Goal: Information Seeking & Learning: Find specific fact

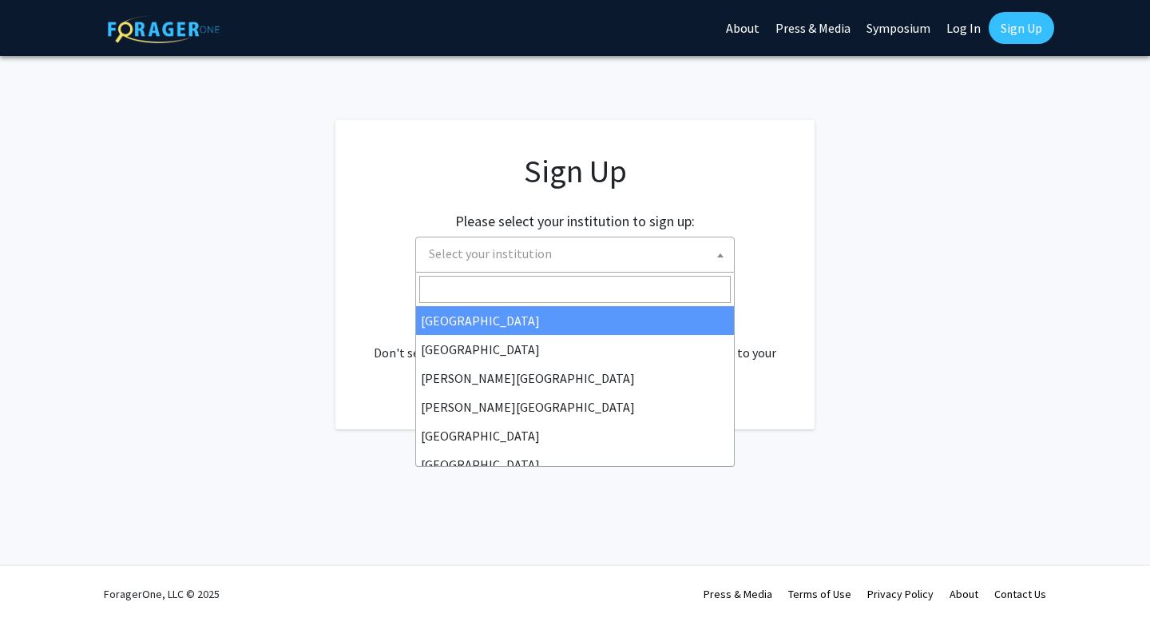
click at [683, 258] on span "Select your institution" at bounding box center [579, 253] width 312 height 33
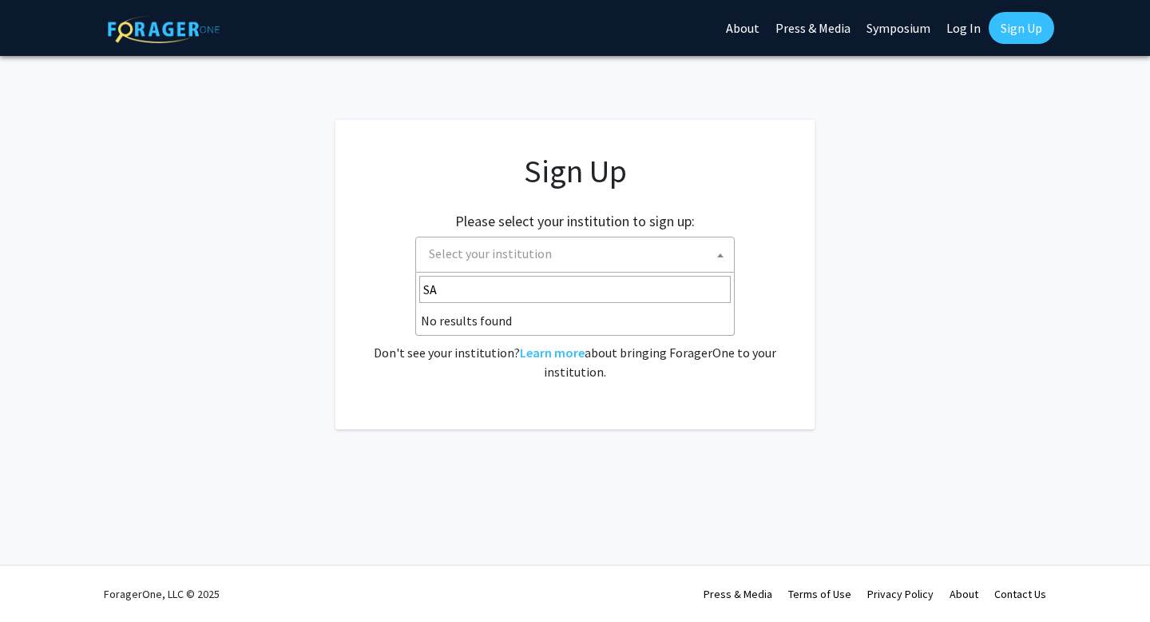
type input "S"
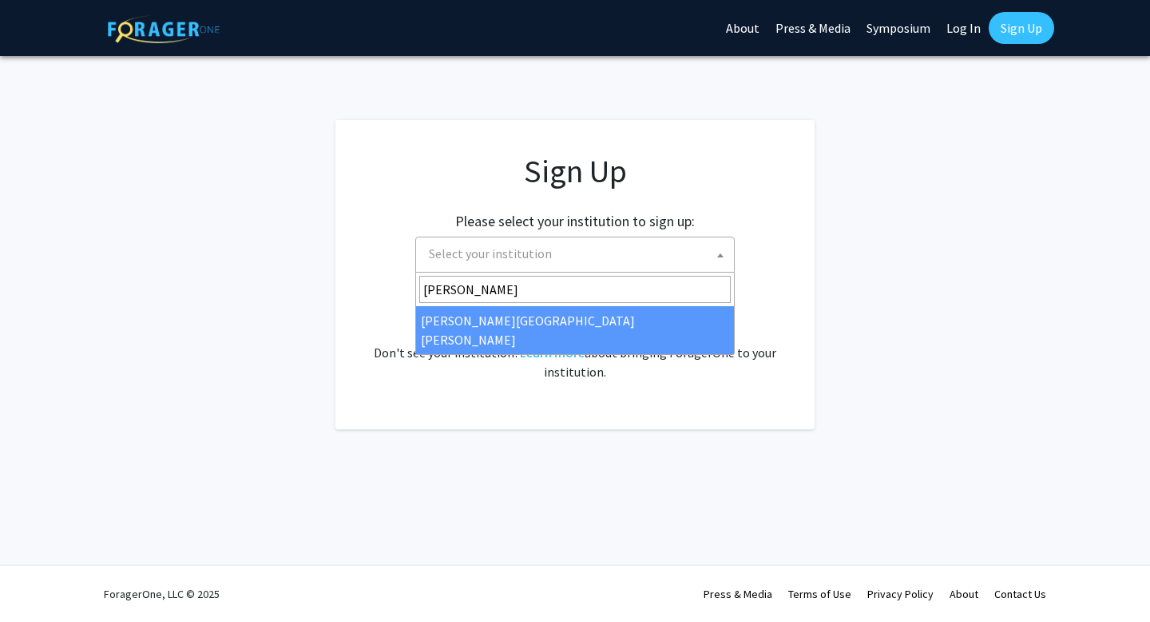
type input "Johns"
select select "1"
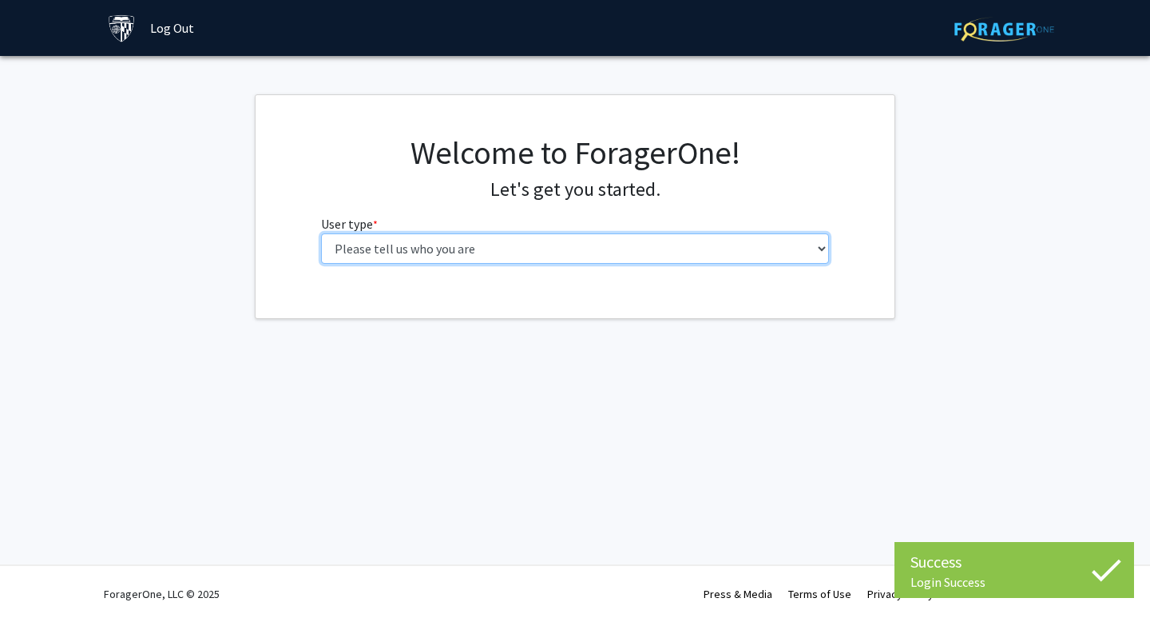
click at [543, 240] on select "Please tell us who you are Undergraduate Student Master's Student Doctoral Cand…" at bounding box center [575, 248] width 509 height 30
select select "2: masters"
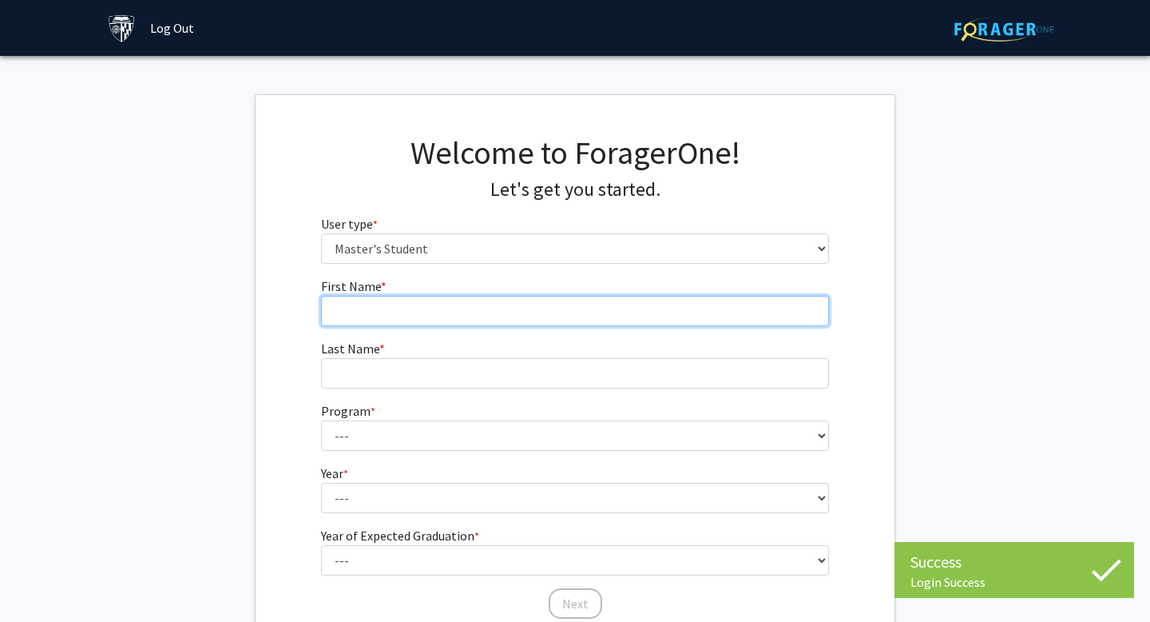
click at [547, 311] on input "First Name * required" at bounding box center [575, 311] width 509 height 30
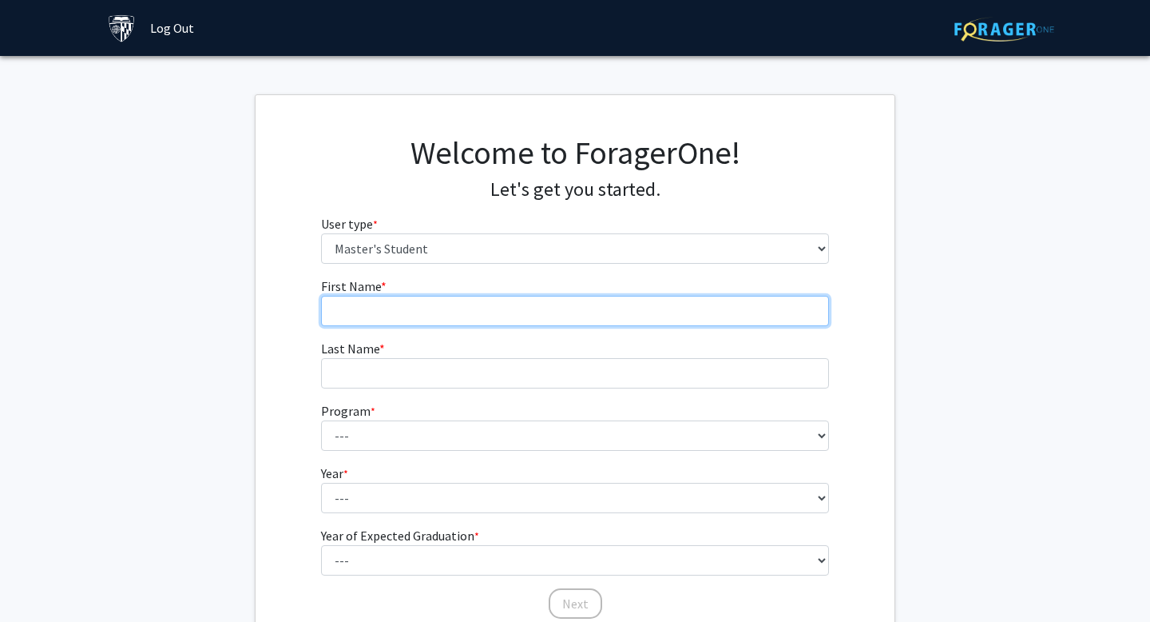
type input "[PERSON_NAME]"
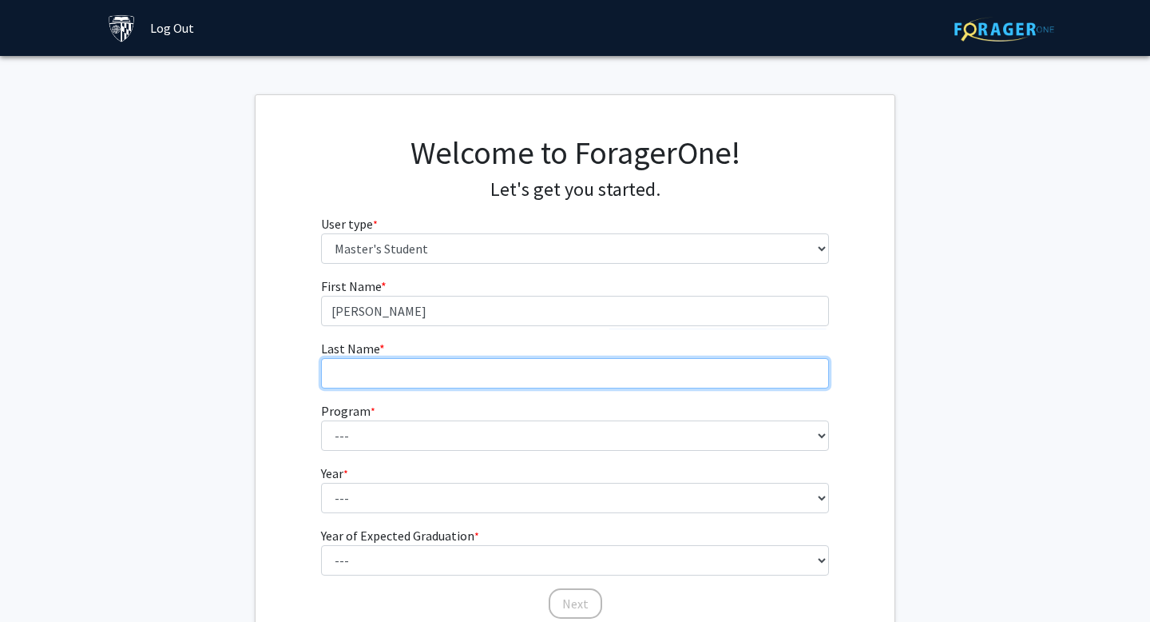
type input "Coëme"
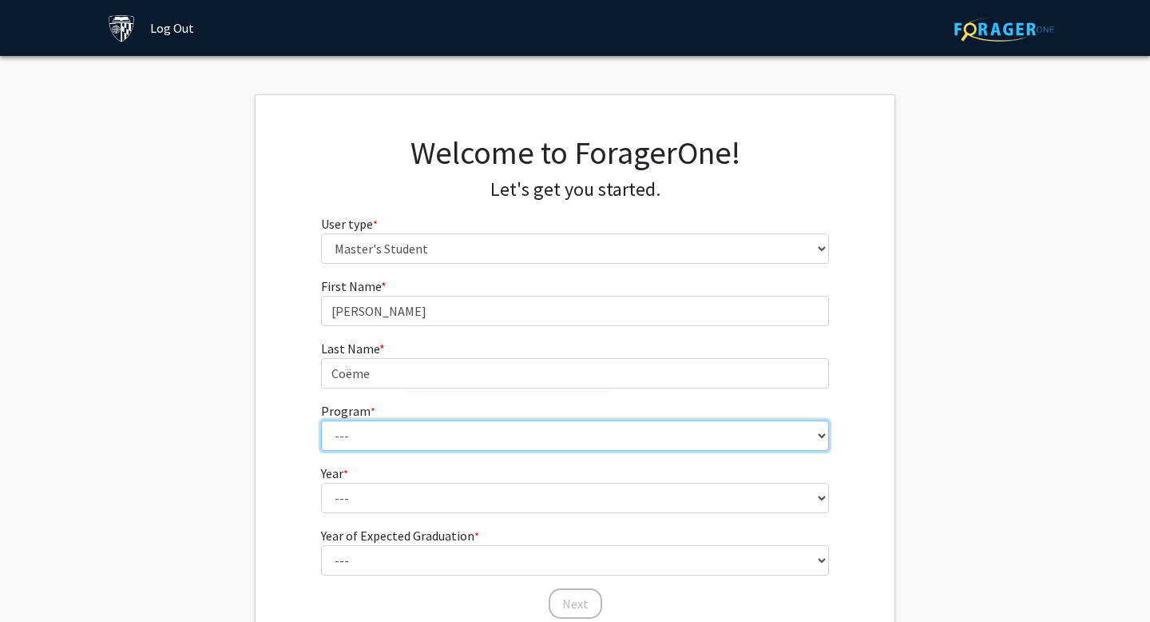
click at [510, 439] on select "--- Anatomy Education Applied and Computational Mathematics Applied Biomedical …" at bounding box center [575, 435] width 509 height 30
select select "100: 85"
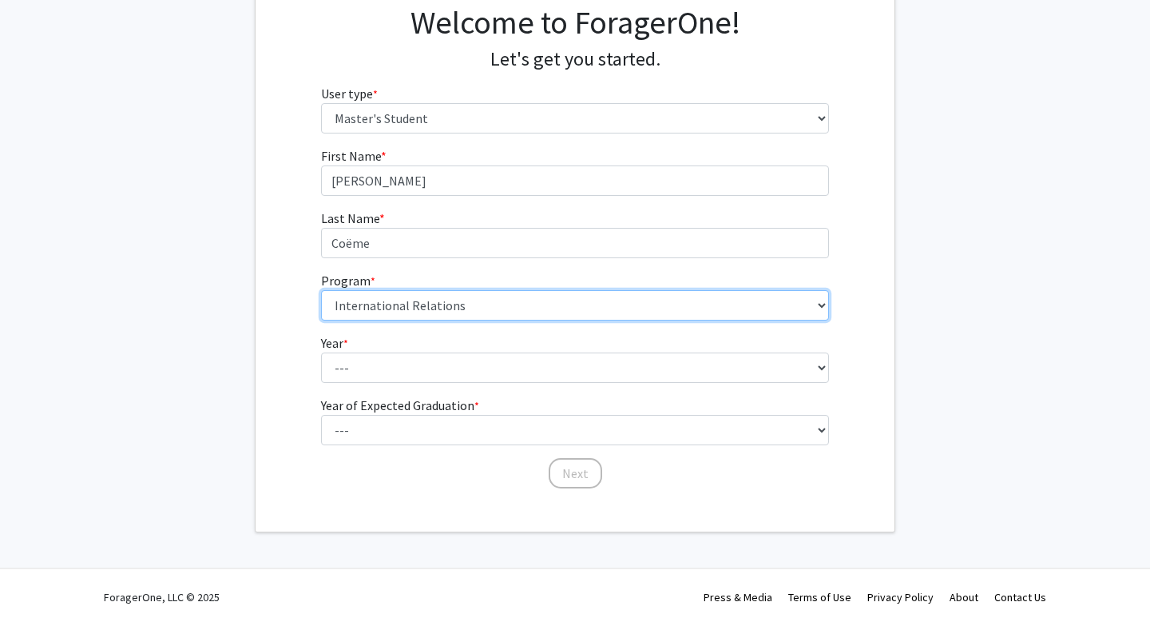
scroll to position [131, 0]
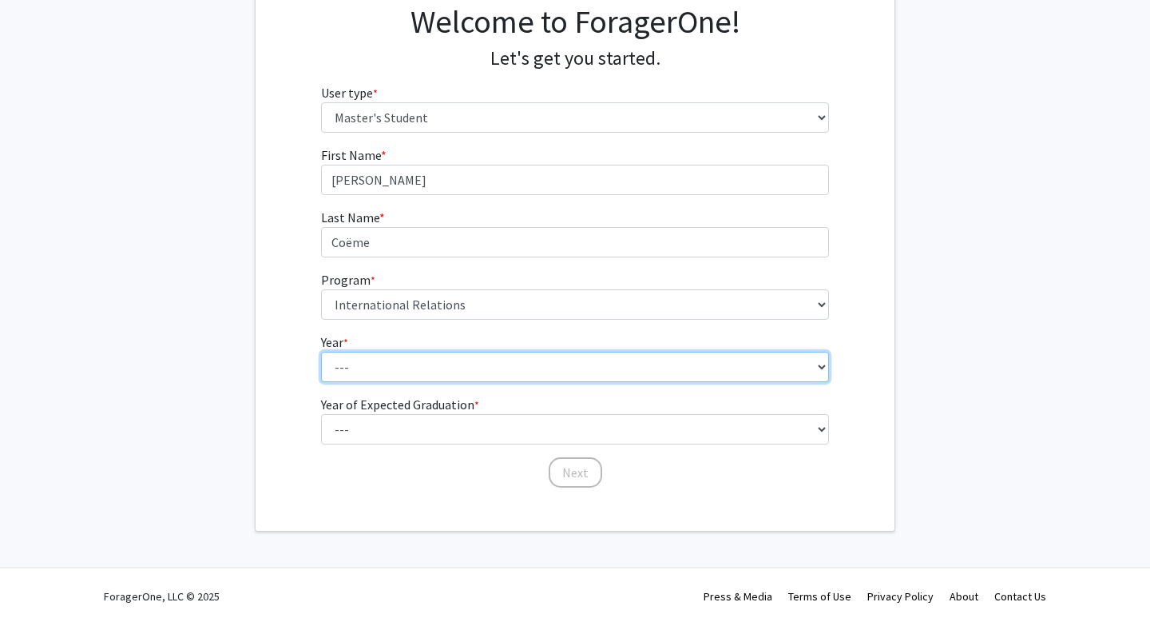
click at [540, 372] on select "--- First Year Second Year" at bounding box center [575, 367] width 509 height 30
select select "1: first_year"
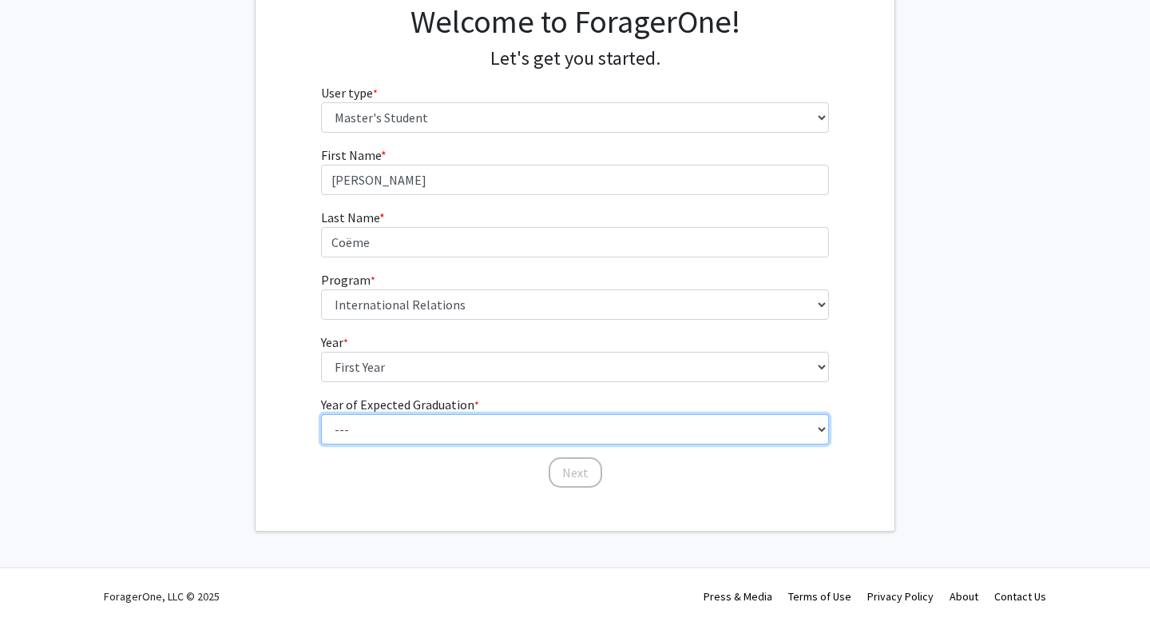
click at [522, 432] on select "--- 2025 2026 2027 2028 2029 2030 2031 2032 2033 2034" at bounding box center [575, 429] width 509 height 30
select select "3: 2027"
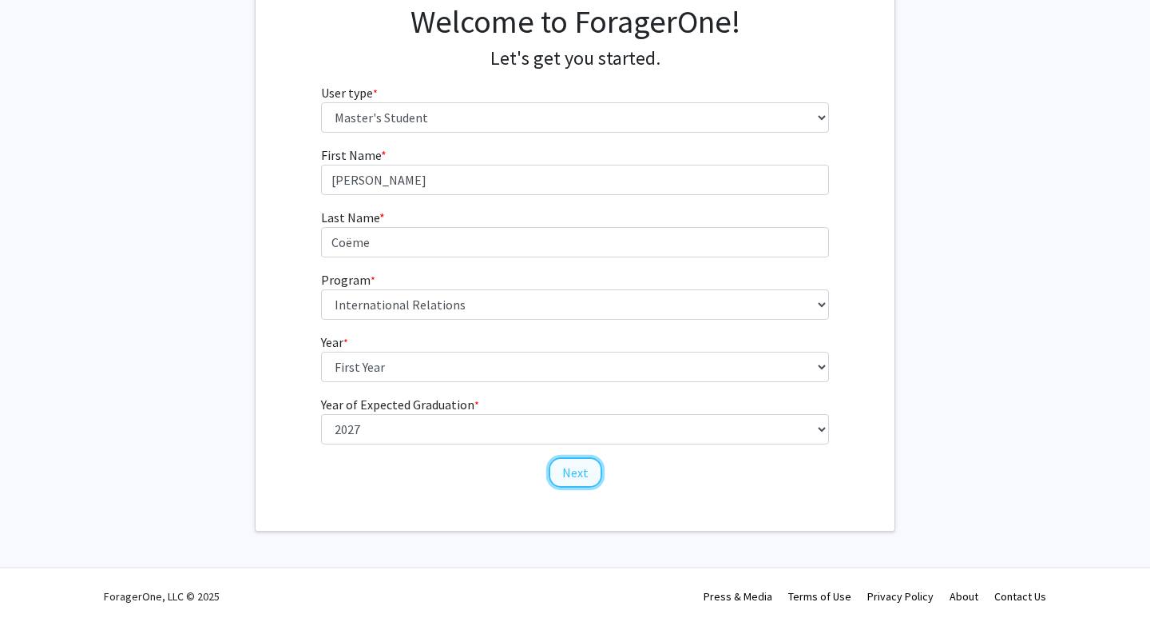
click at [589, 471] on button "Next" at bounding box center [576, 472] width 54 height 30
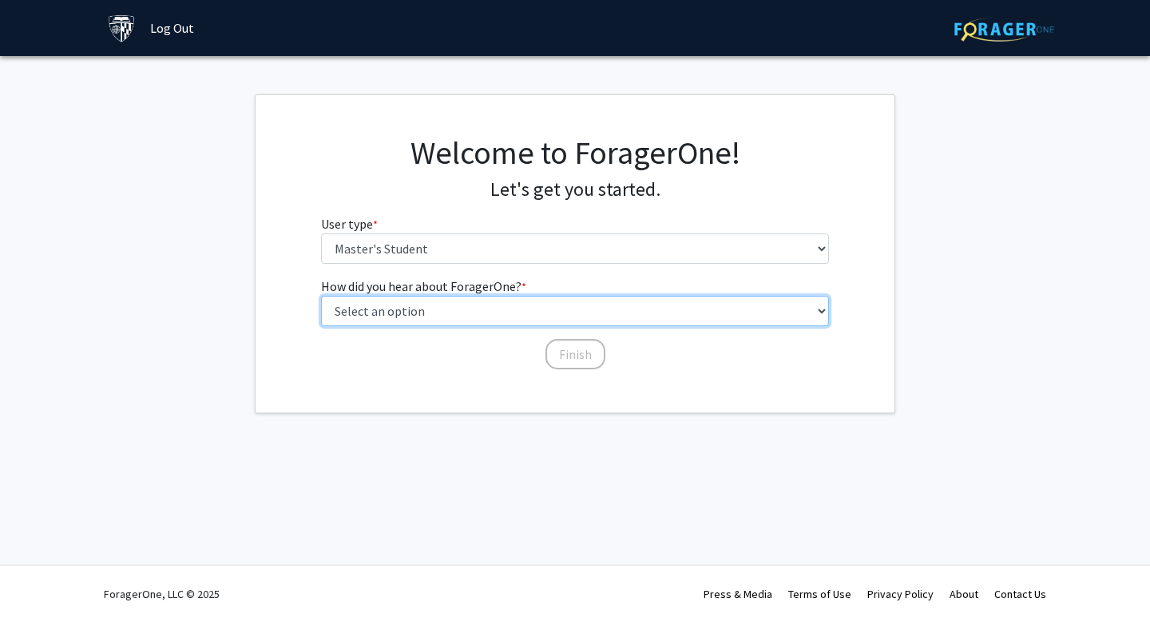
click at [592, 315] on select "Select an option Peer/student recommendation Faculty/staff recommendation Unive…" at bounding box center [575, 311] width 509 height 30
click at [609, 320] on select "Select an option Peer/student recommendation Faculty/staff recommendation Unive…" at bounding box center [575, 311] width 509 height 30
select select "3: university_website"
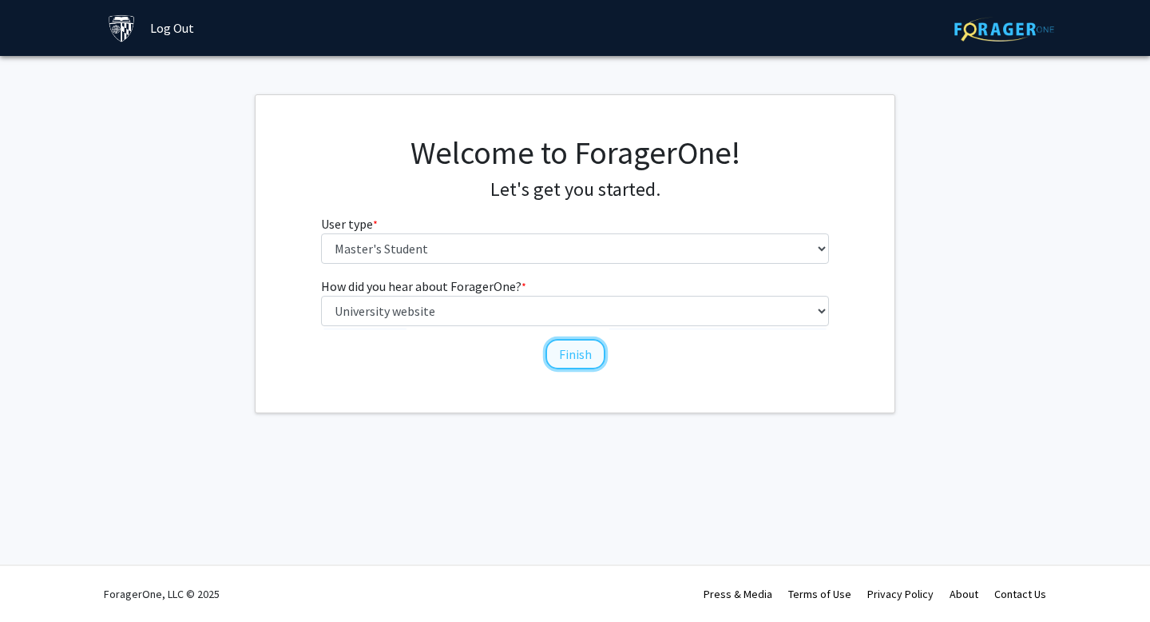
click at [558, 361] on button "Finish" at bounding box center [576, 354] width 60 height 30
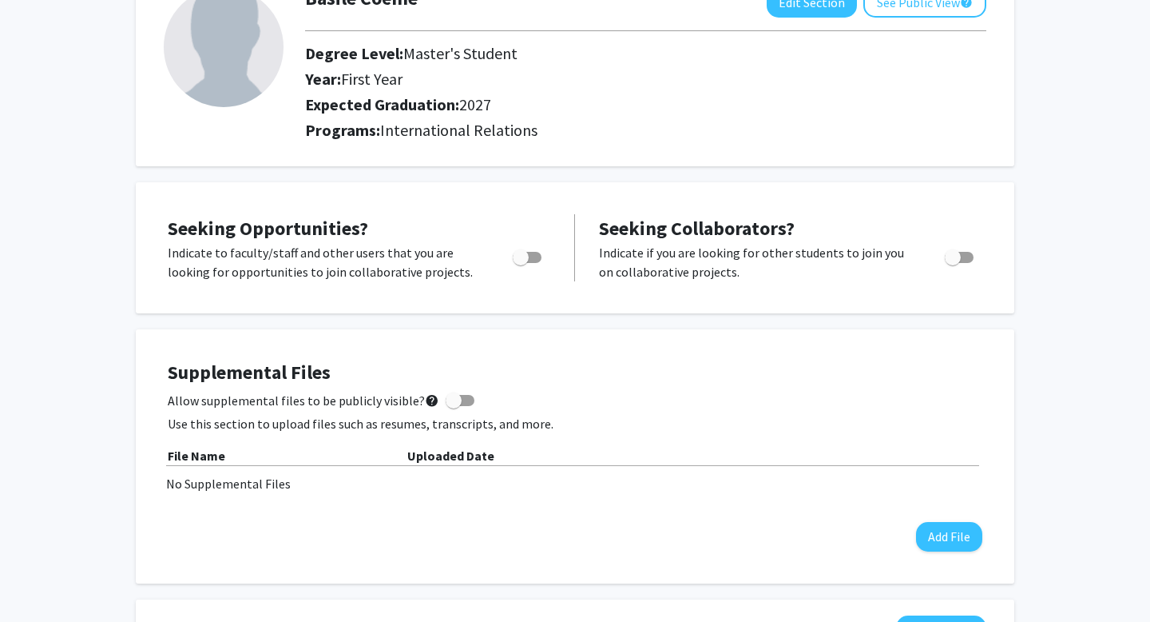
scroll to position [120, 0]
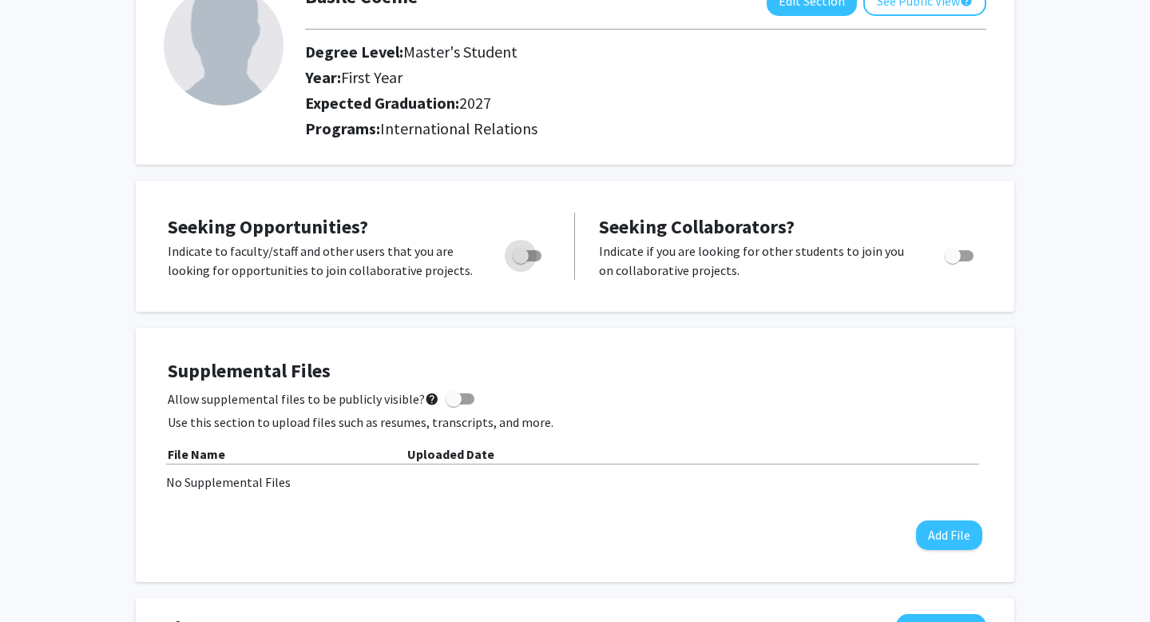
click at [522, 252] on span "Toggle" at bounding box center [521, 256] width 16 height 16
click at [521, 261] on input "Are you actively seeking opportunities?" at bounding box center [520, 261] width 1 height 1
checkbox input "true"
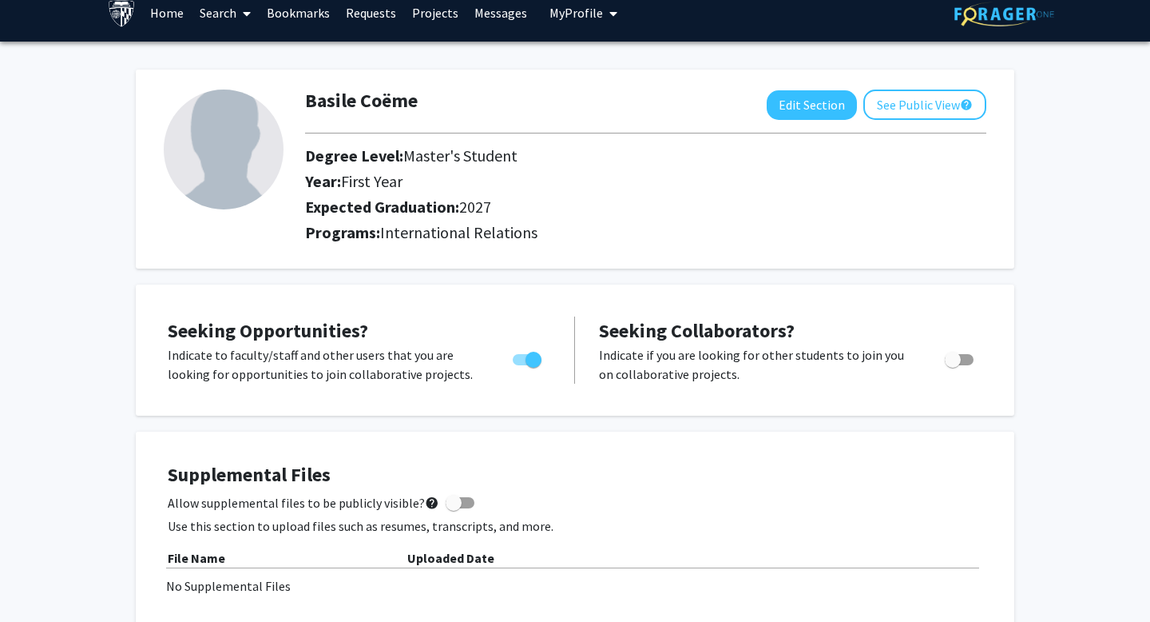
scroll to position [0, 0]
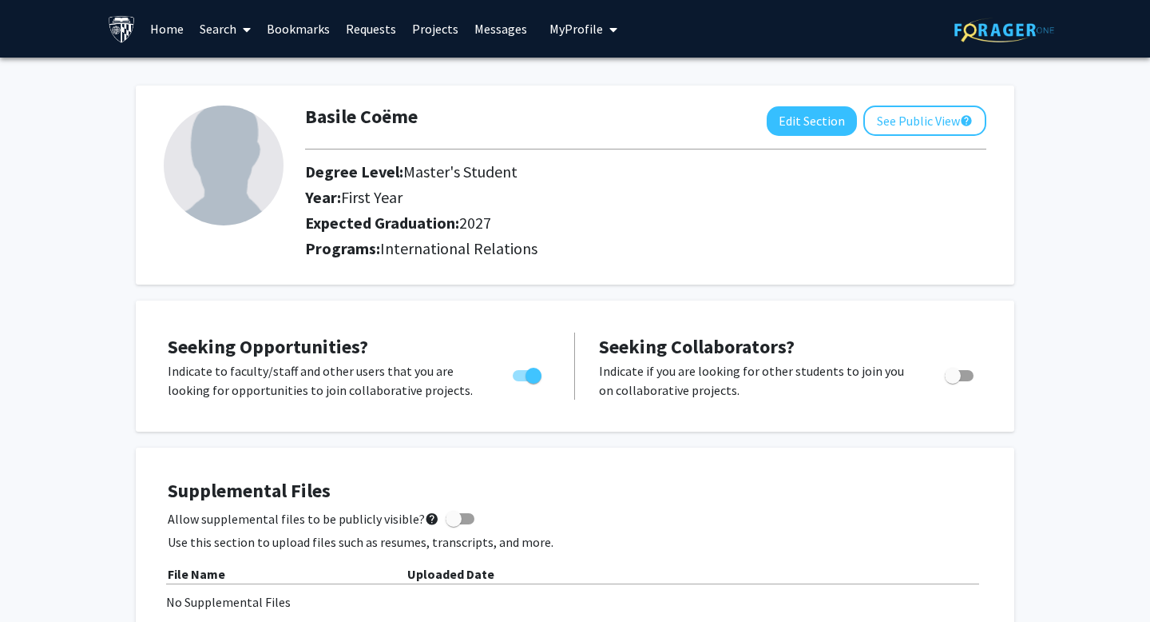
click at [169, 32] on link "Home" at bounding box center [167, 29] width 50 height 56
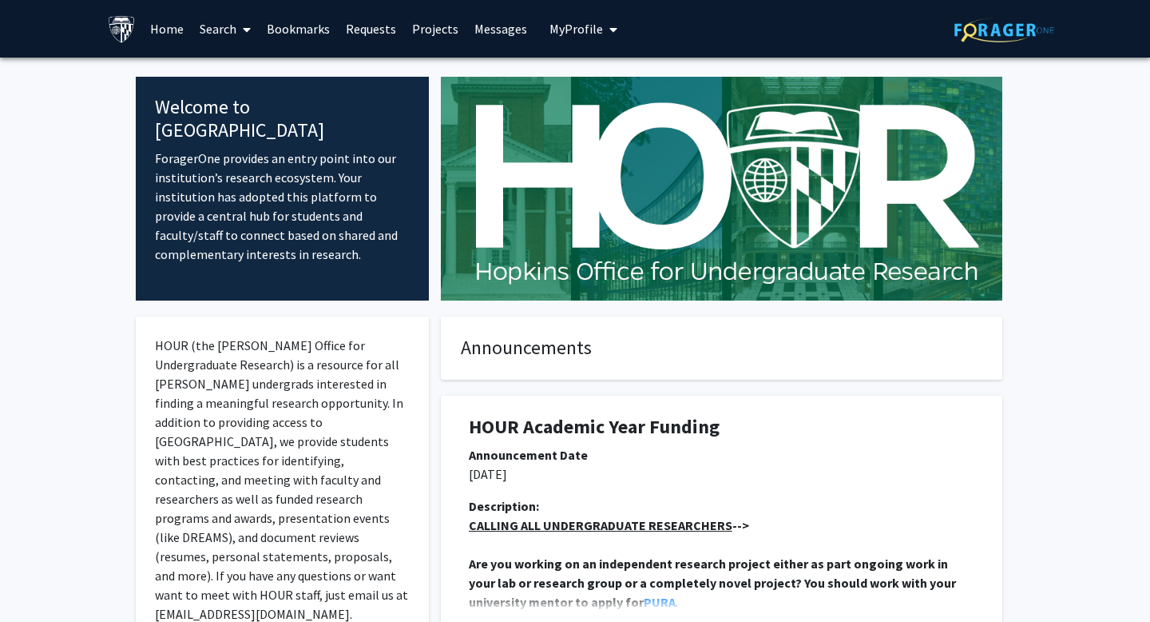
click at [374, 26] on link "Requests" at bounding box center [371, 29] width 66 height 56
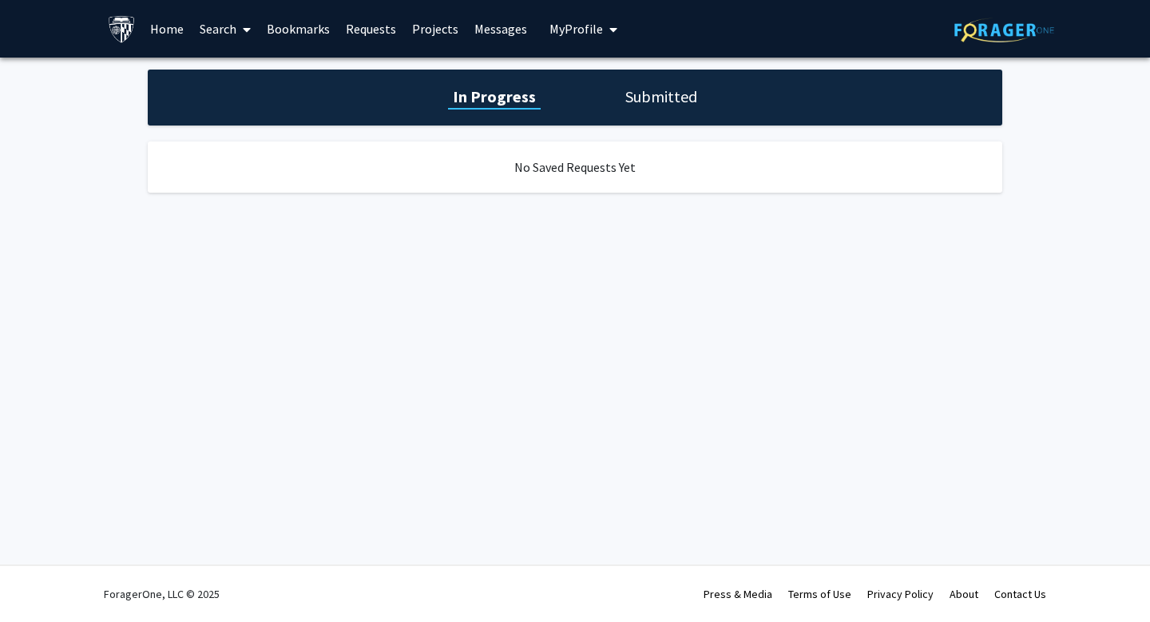
click at [425, 34] on link "Projects" at bounding box center [435, 29] width 62 height 56
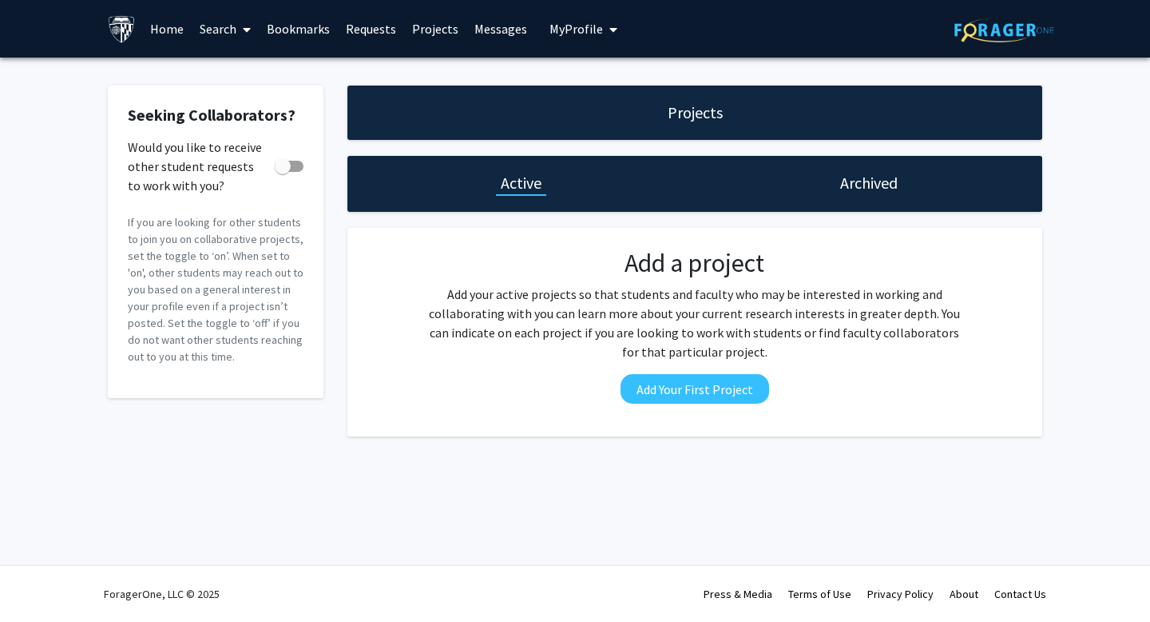
click at [306, 30] on link "Bookmarks" at bounding box center [298, 29] width 79 height 56
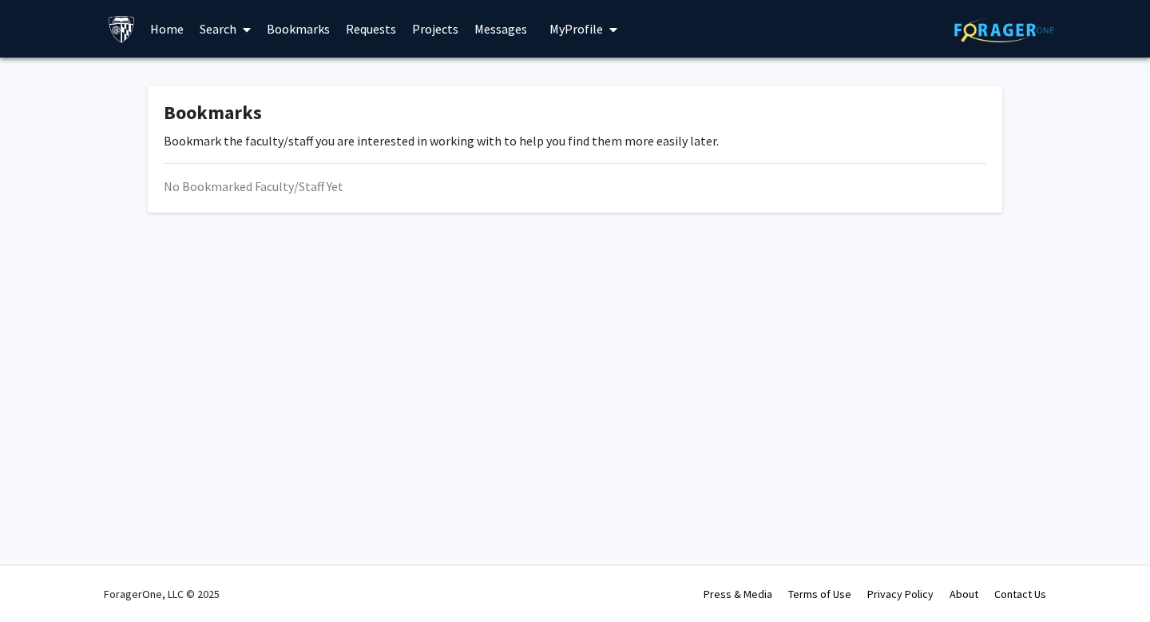
click at [210, 34] on link "Search" at bounding box center [225, 29] width 67 height 56
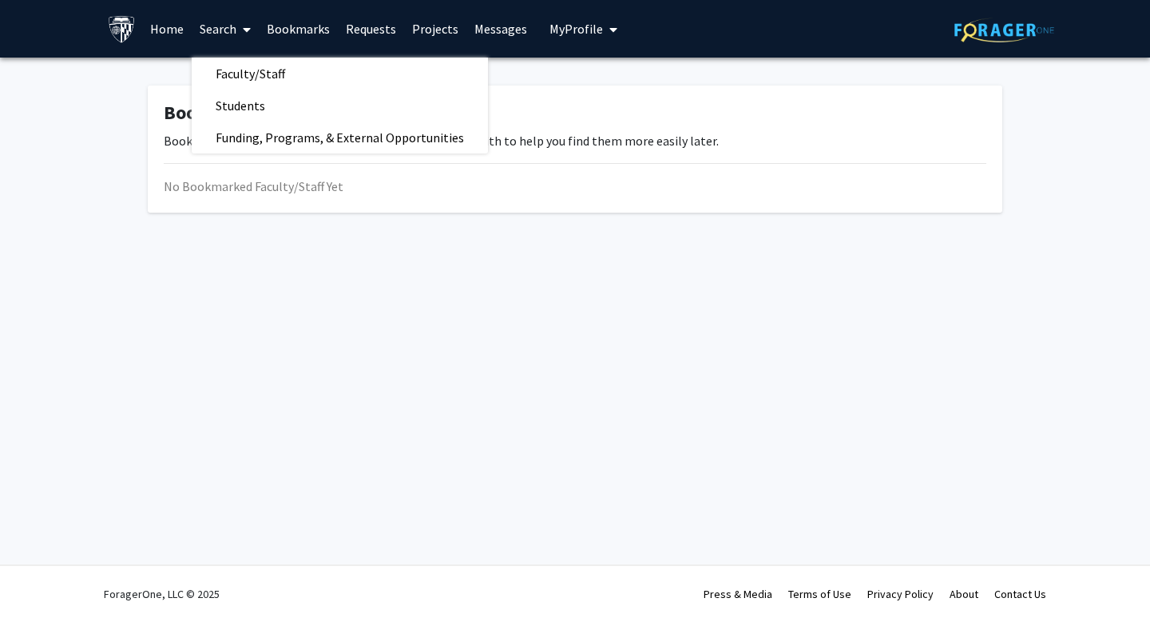
click at [153, 26] on link "Home" at bounding box center [167, 29] width 50 height 56
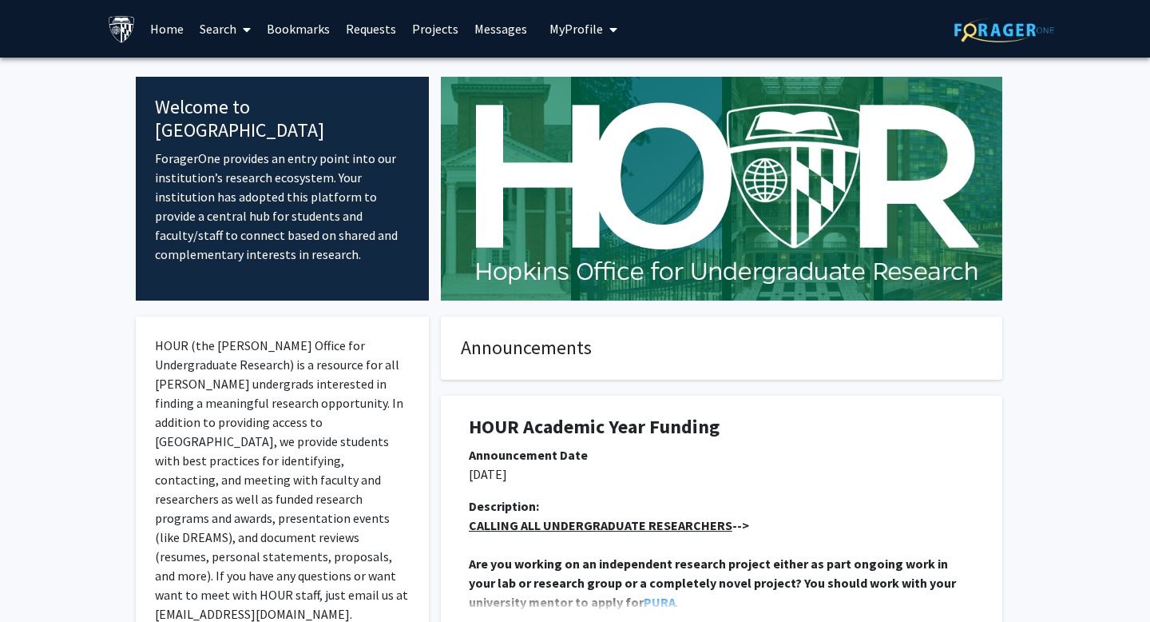
click at [231, 24] on link "Search" at bounding box center [225, 29] width 67 height 56
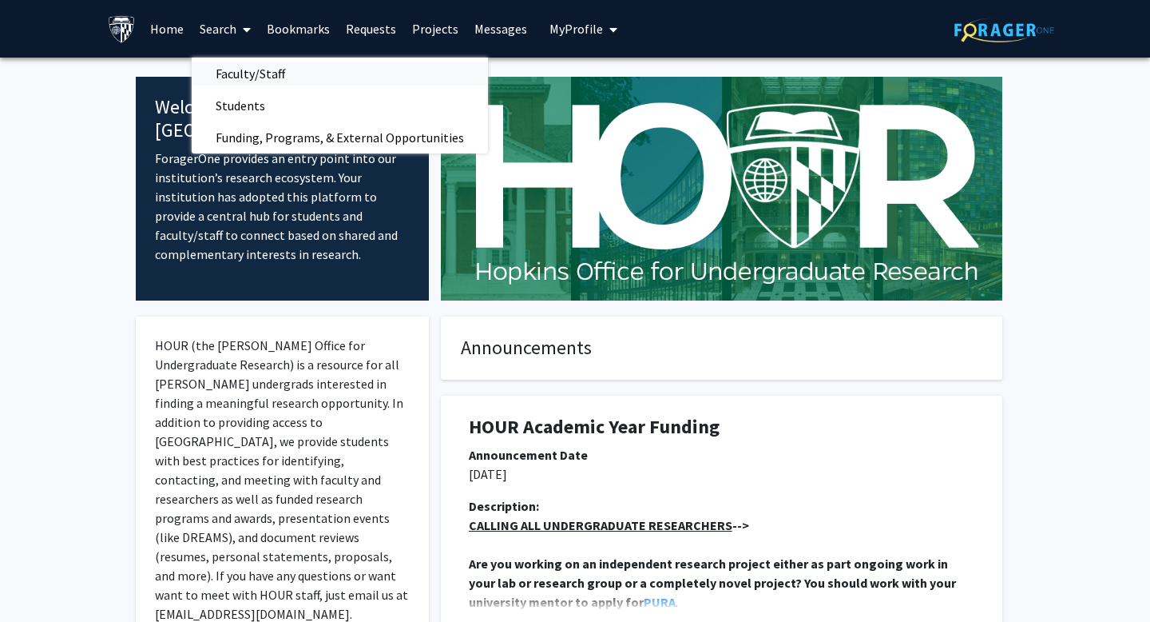
click at [245, 73] on span "Faculty/Staff" at bounding box center [250, 74] width 117 height 32
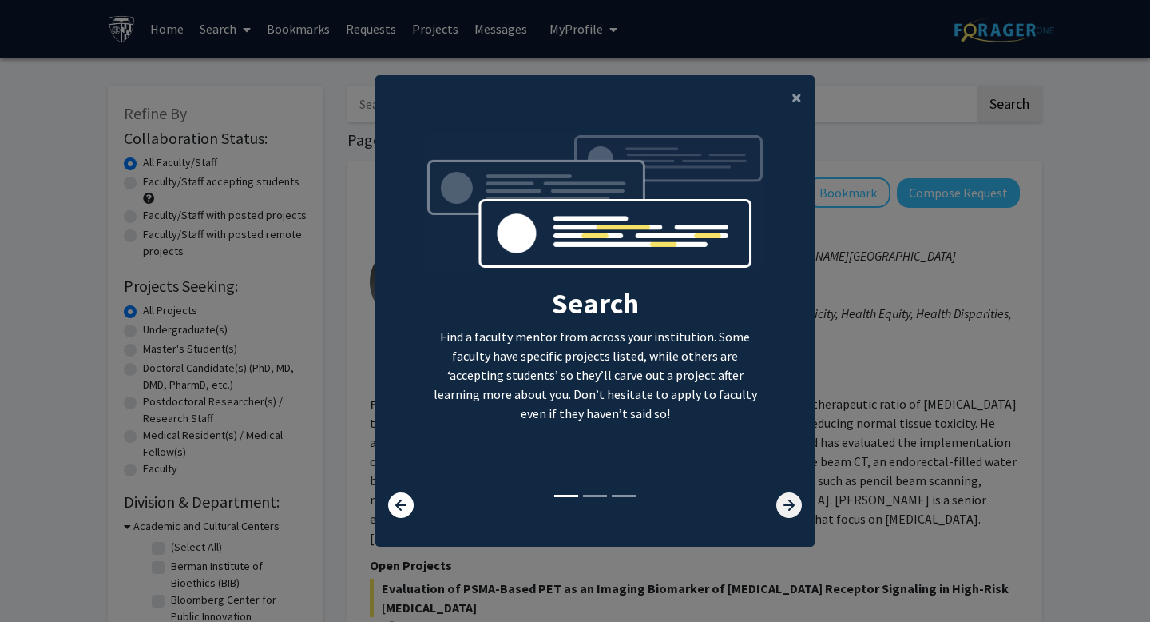
click at [783, 506] on icon at bounding box center [790, 505] width 26 height 26
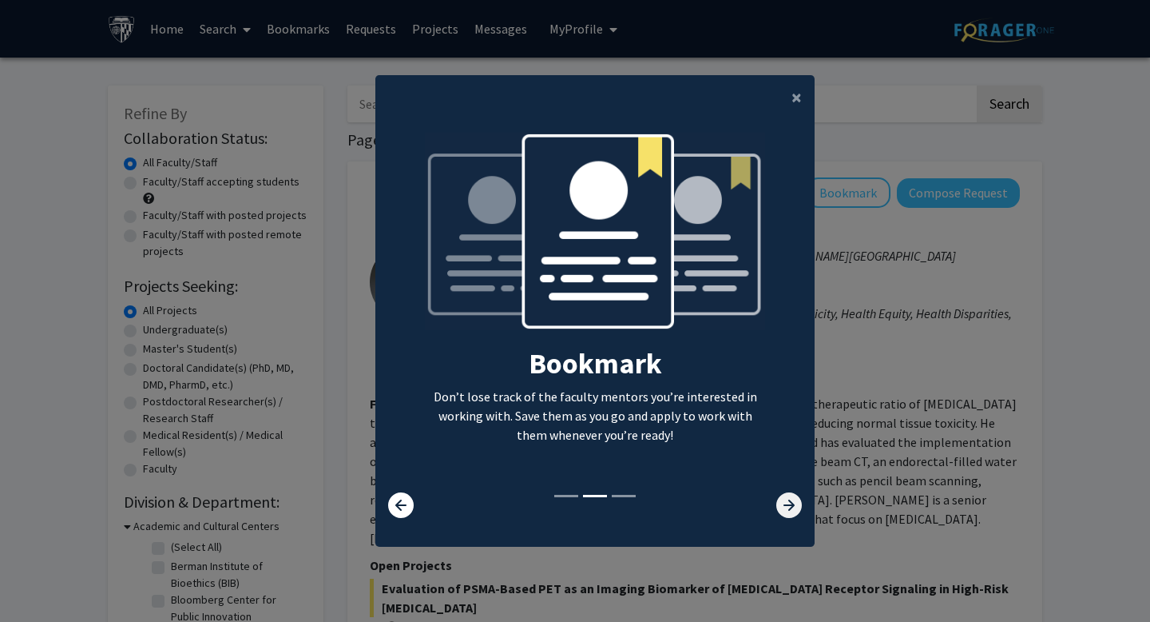
click at [783, 507] on icon at bounding box center [790, 505] width 26 height 26
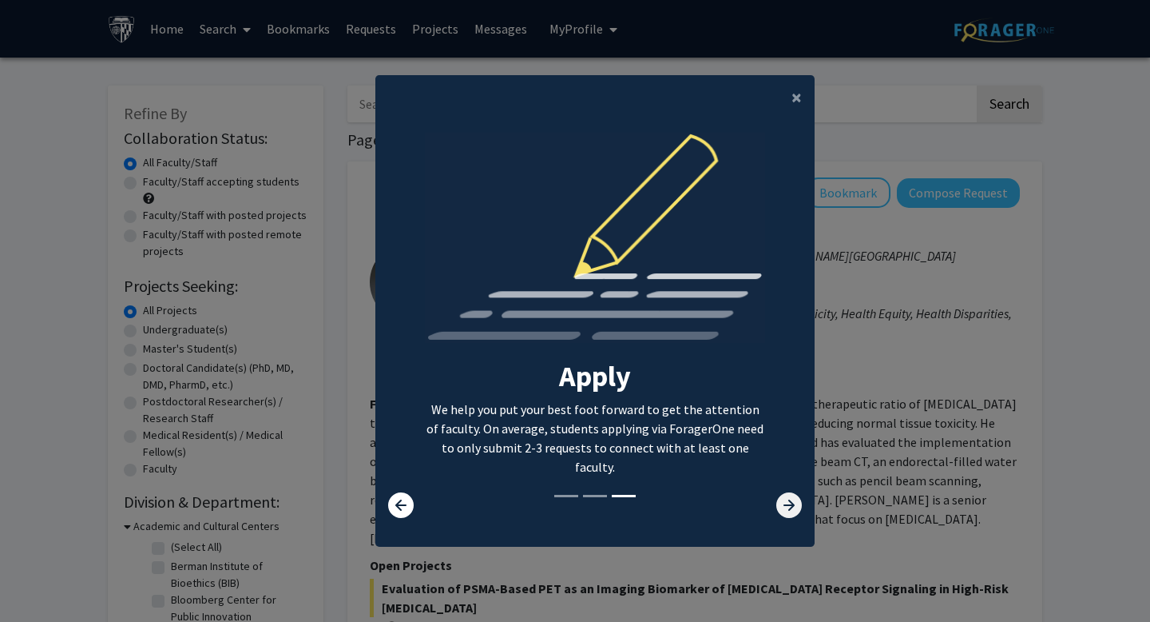
click at [783, 507] on icon at bounding box center [790, 505] width 26 height 26
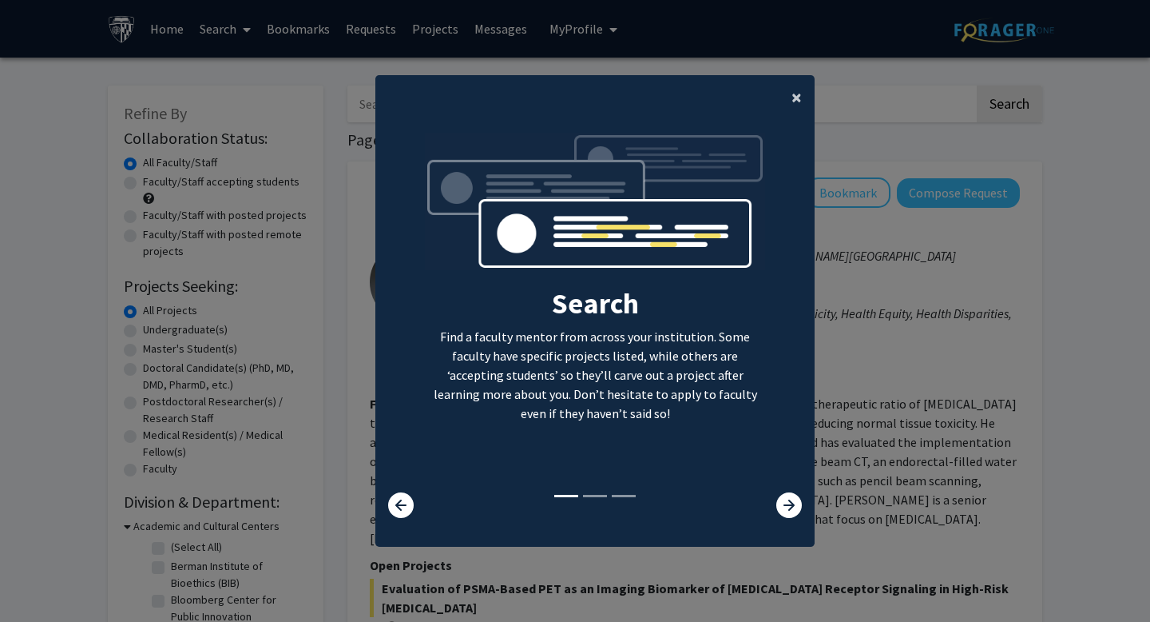
click at [796, 96] on span "×" at bounding box center [797, 97] width 10 height 25
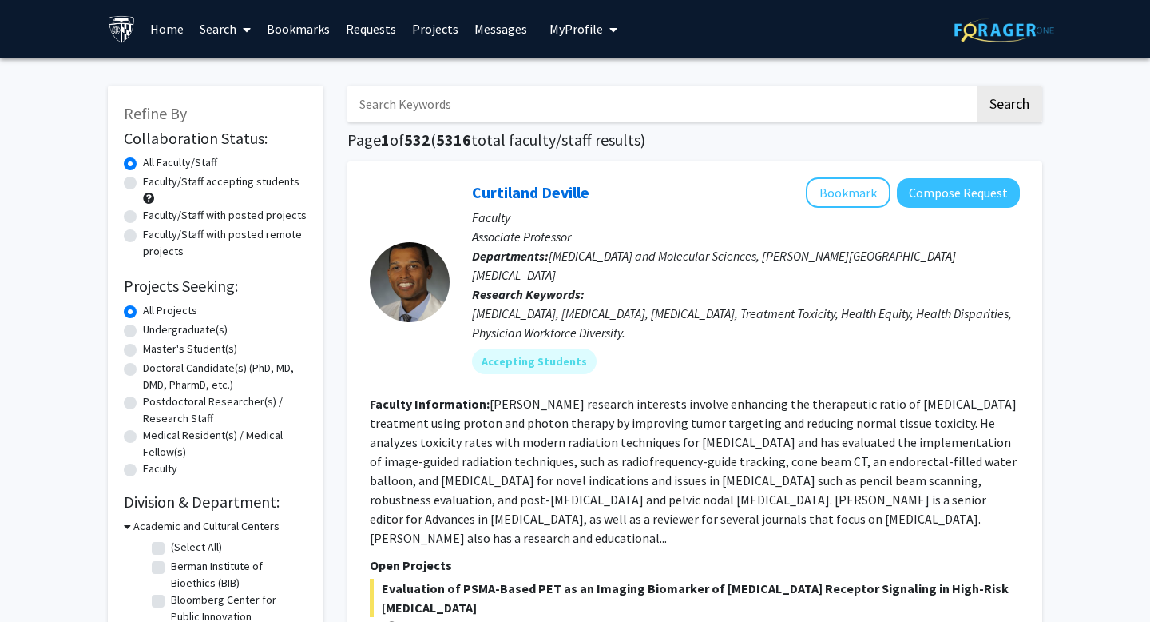
click at [627, 103] on input "Search Keywords" at bounding box center [661, 103] width 627 height 37
click at [1015, 107] on button "Search" at bounding box center [1010, 103] width 66 height 37
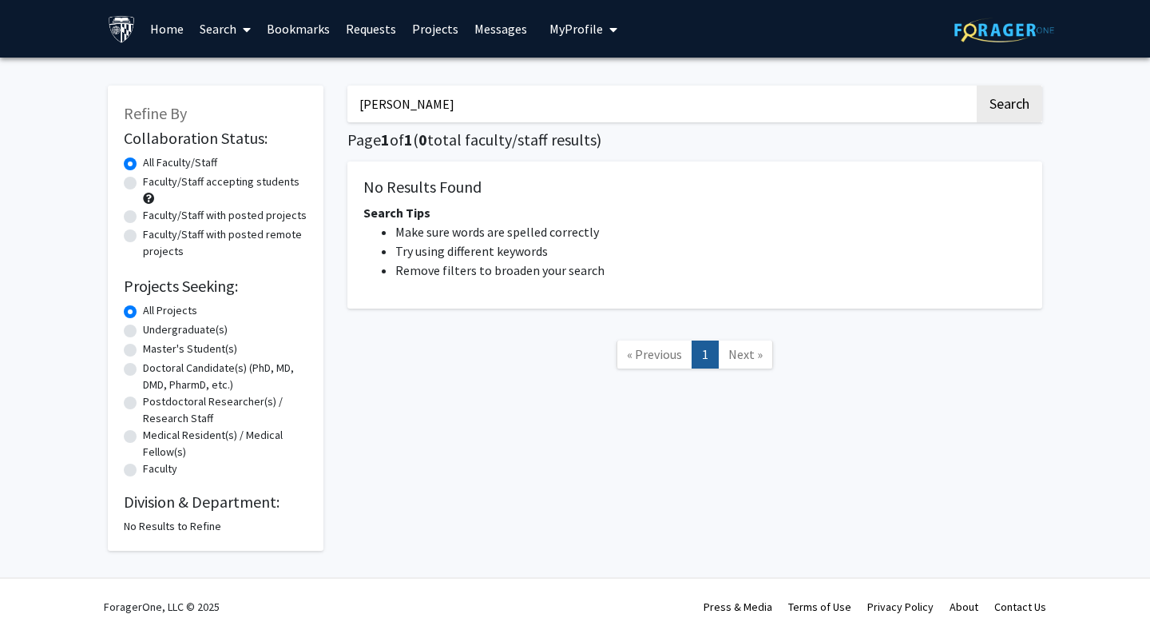
click at [469, 107] on input "[PERSON_NAME]" at bounding box center [661, 103] width 627 height 37
type input "[PERSON_NAME]"
click at [1016, 108] on button "Search" at bounding box center [1010, 103] width 66 height 37
click at [710, 115] on input "[PERSON_NAME]" at bounding box center [661, 103] width 627 height 37
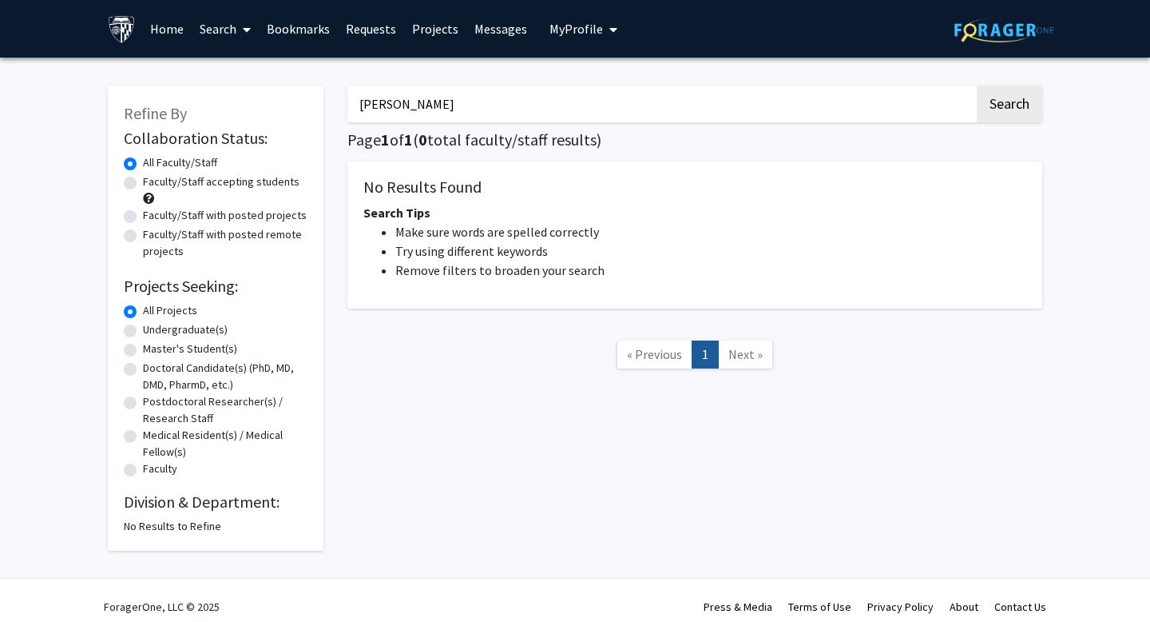
click at [977, 85] on button "Search" at bounding box center [1010, 103] width 66 height 37
click at [215, 29] on link "Search" at bounding box center [225, 29] width 67 height 56
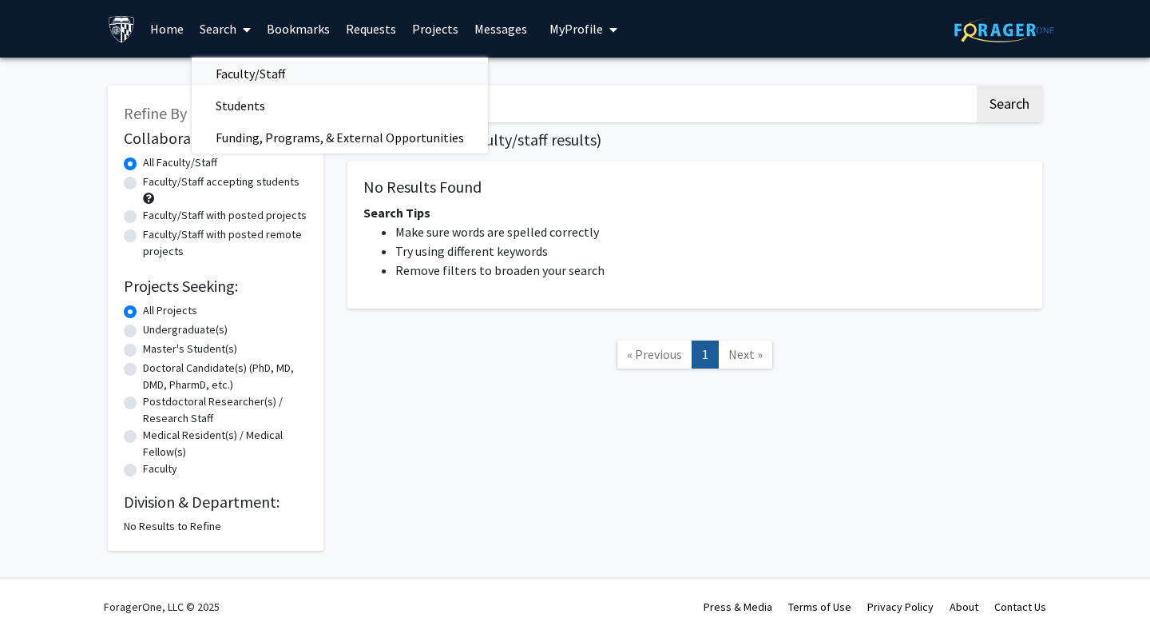
click at [239, 72] on span "Faculty/Staff" at bounding box center [250, 74] width 117 height 32
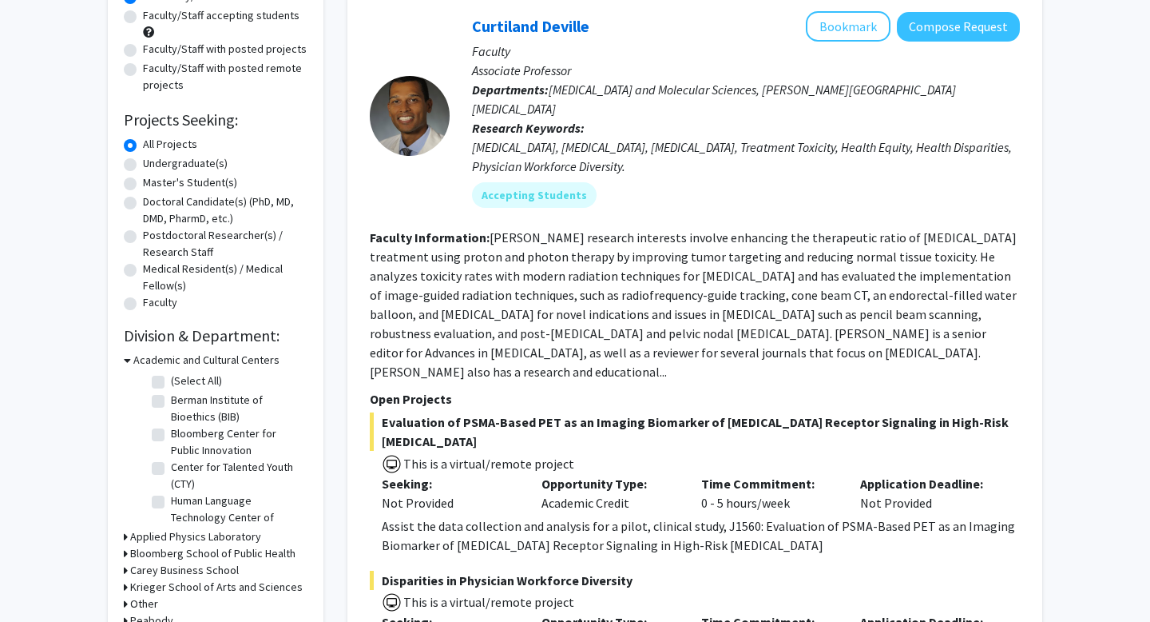
scroll to position [170, 0]
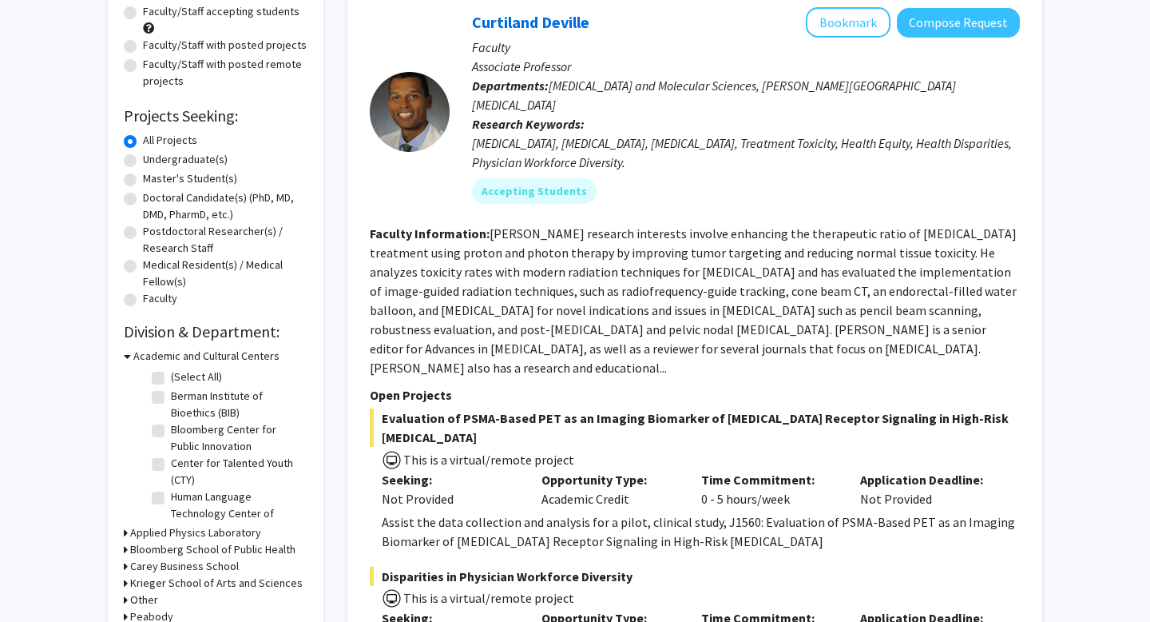
click at [143, 177] on label "Master's Student(s)" at bounding box center [190, 178] width 94 height 17
click at [143, 177] on input "Master's Student(s)" at bounding box center [148, 175] width 10 height 10
radio input "true"
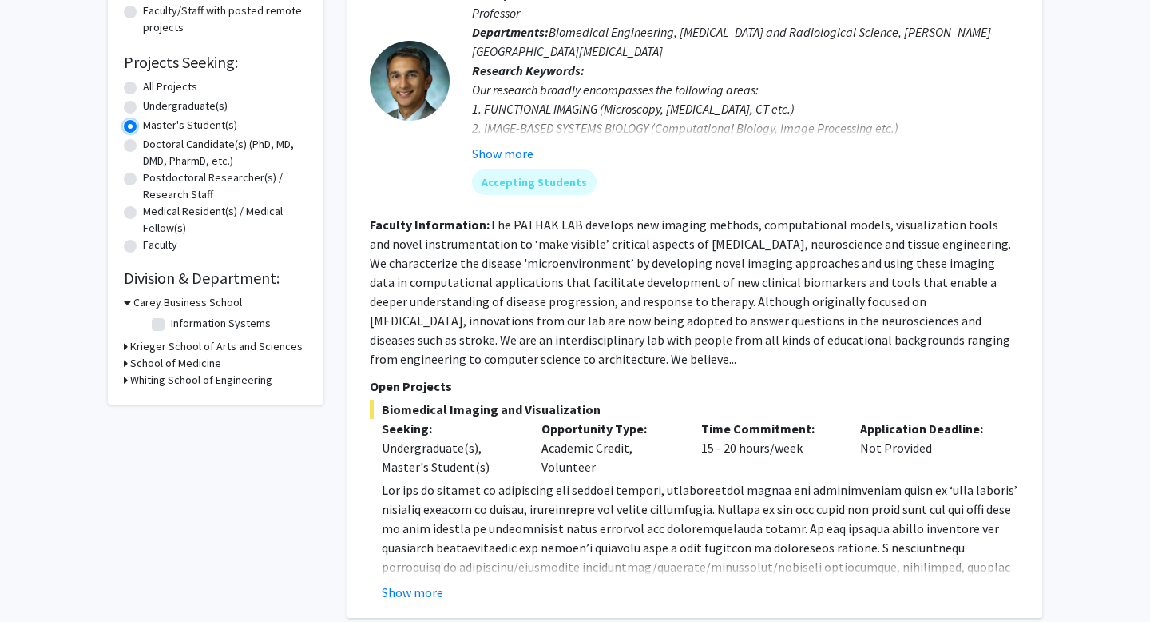
scroll to position [226, 0]
